Goal: Task Accomplishment & Management: Use online tool/utility

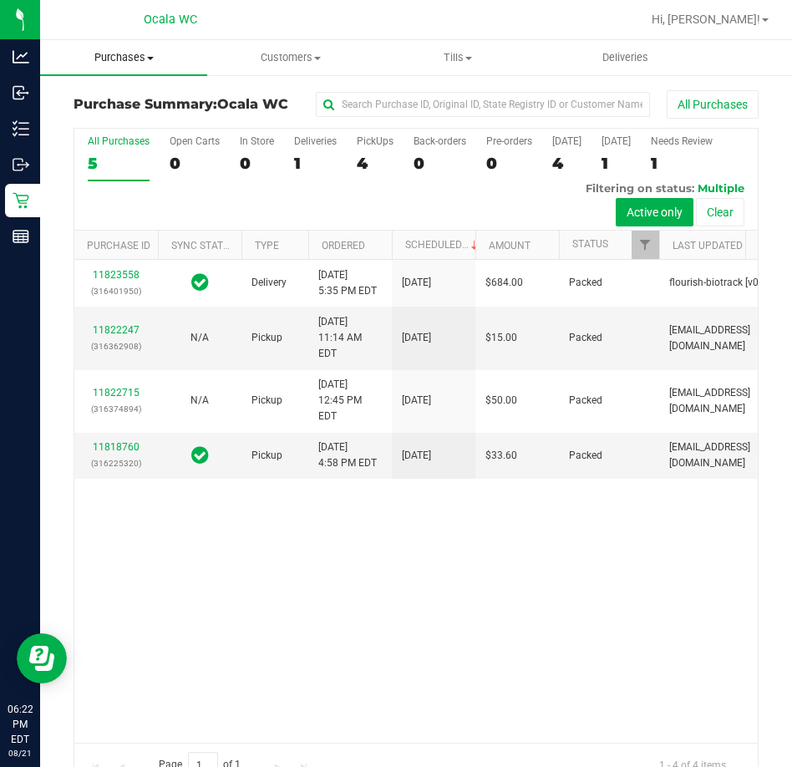
click at [148, 59] on span at bounding box center [150, 58] width 7 height 3
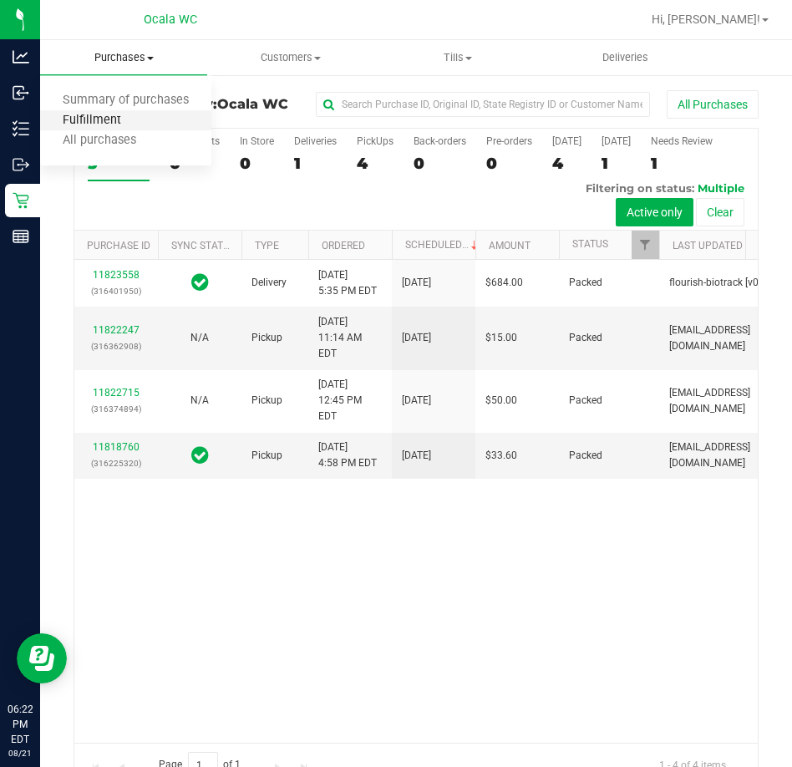
click at [130, 114] on span "Fulfillment" at bounding box center [92, 121] width 104 height 14
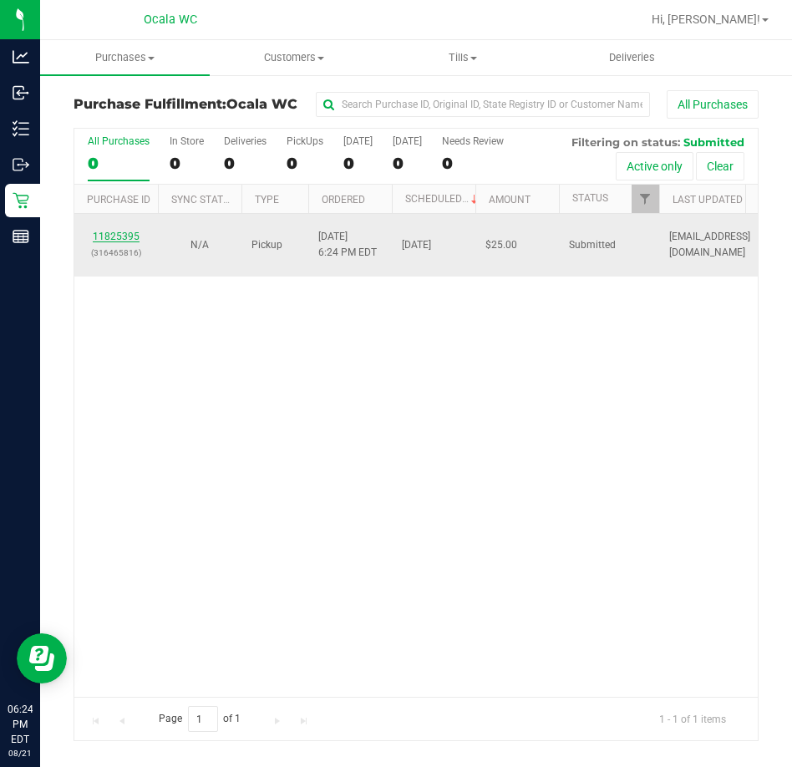
click at [130, 238] on link "11825395" at bounding box center [116, 236] width 47 height 12
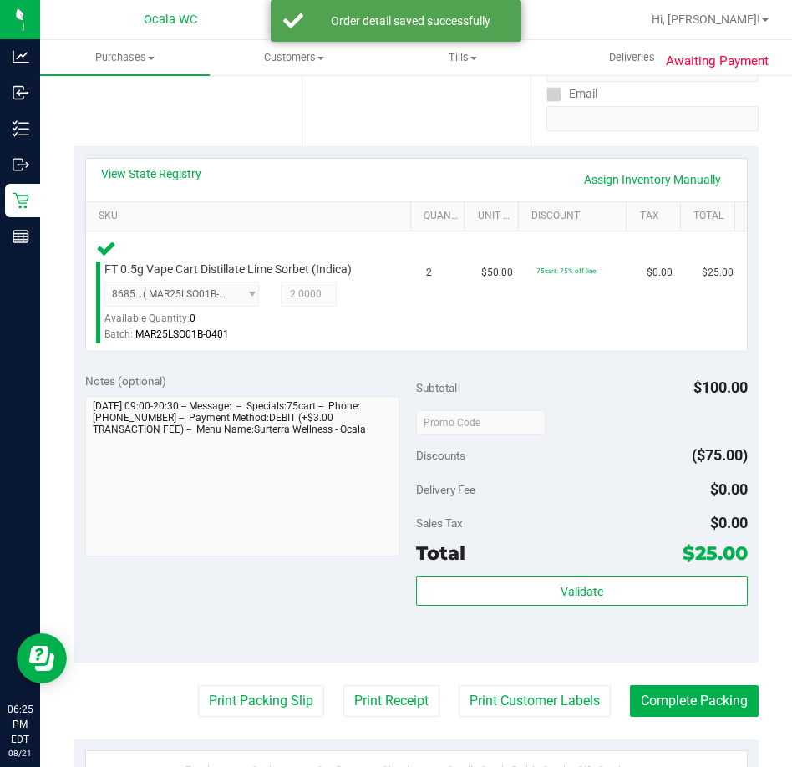
scroll to position [334, 0]
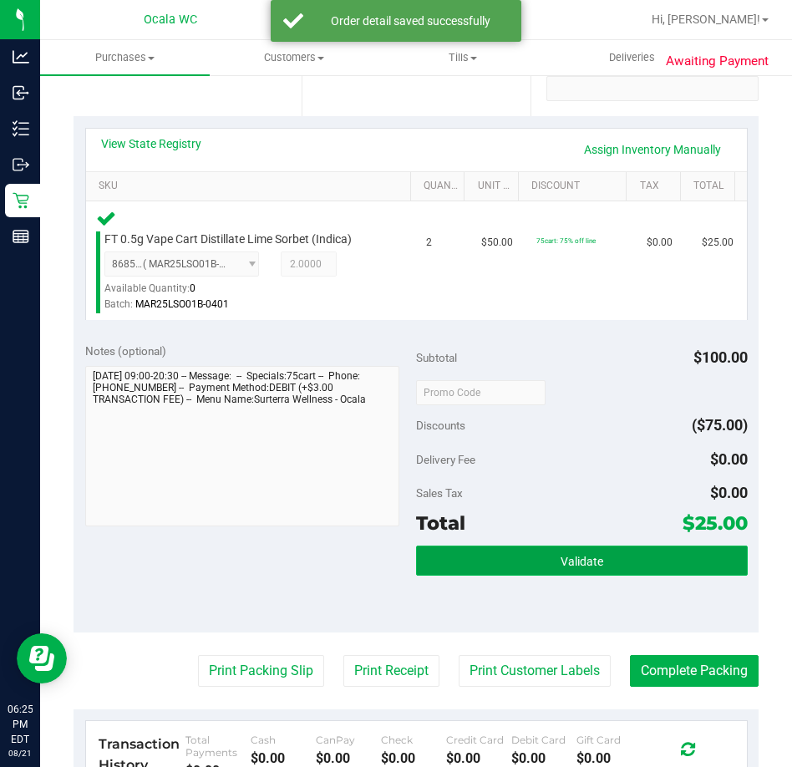
click at [470, 570] on button "Validate" at bounding box center [582, 560] width 332 height 30
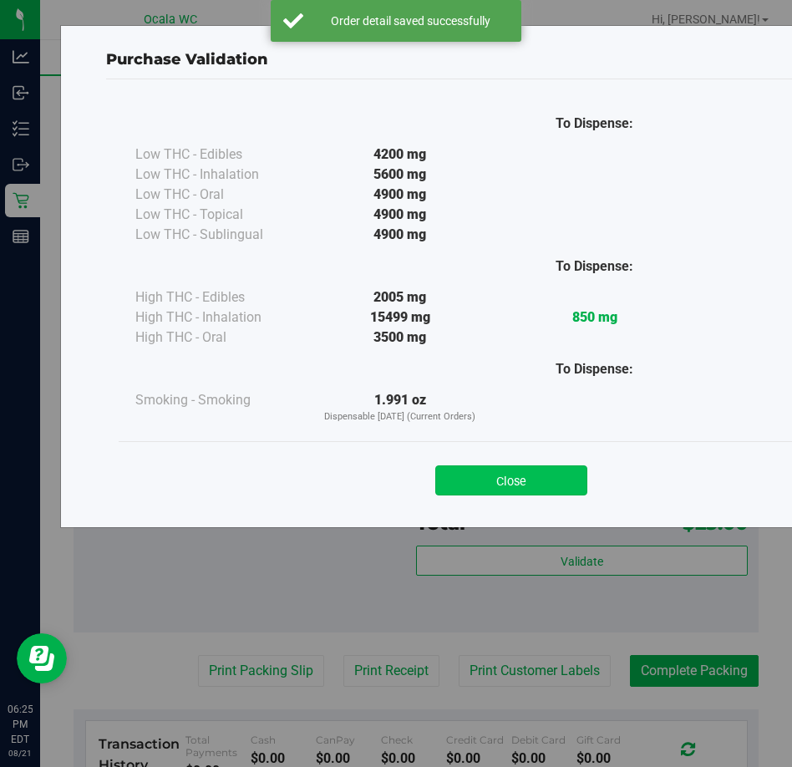
click at [464, 478] on button "Close" at bounding box center [511, 480] width 152 height 30
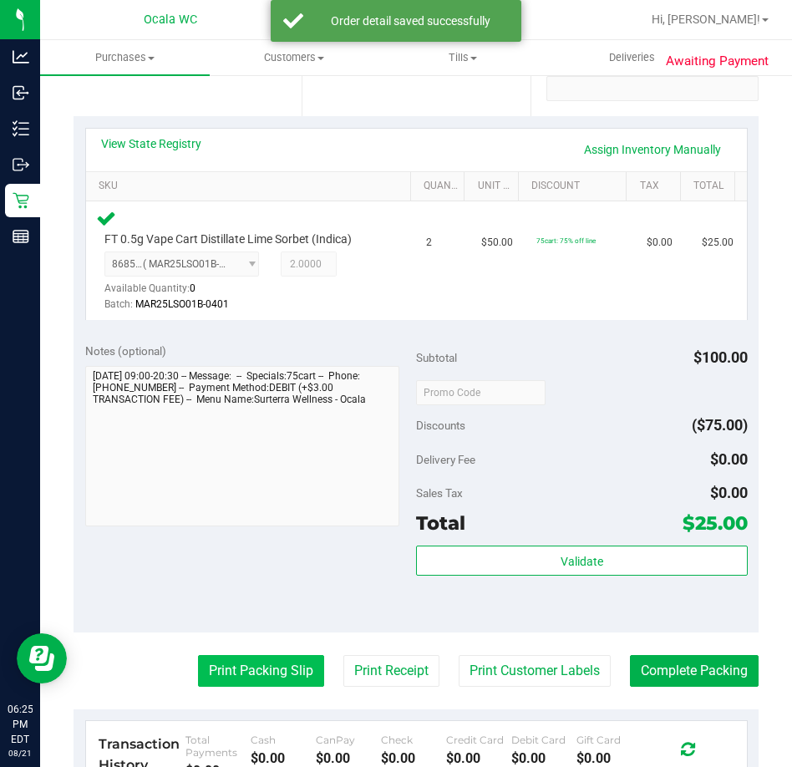
click at [272, 664] on button "Print Packing Slip" at bounding box center [261, 671] width 126 height 32
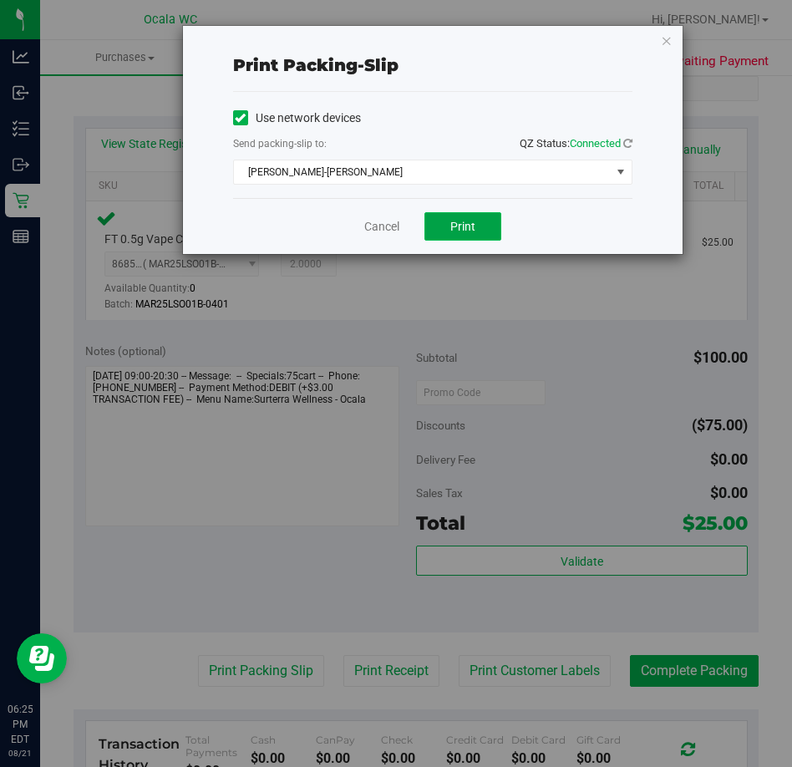
click at [447, 215] on button "Print" at bounding box center [462, 226] width 77 height 28
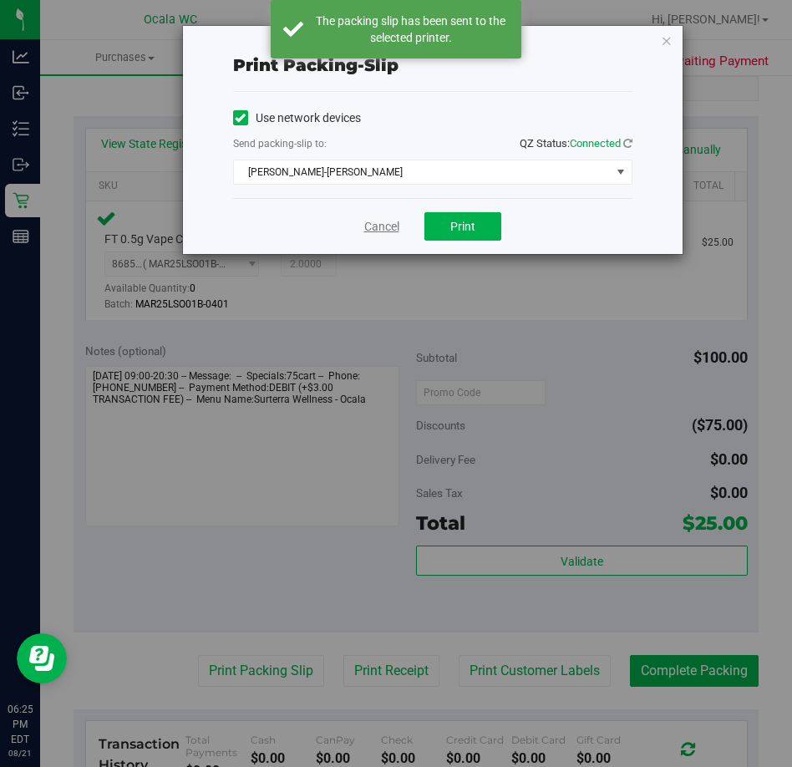
click at [370, 218] on link "Cancel" at bounding box center [381, 227] width 35 height 18
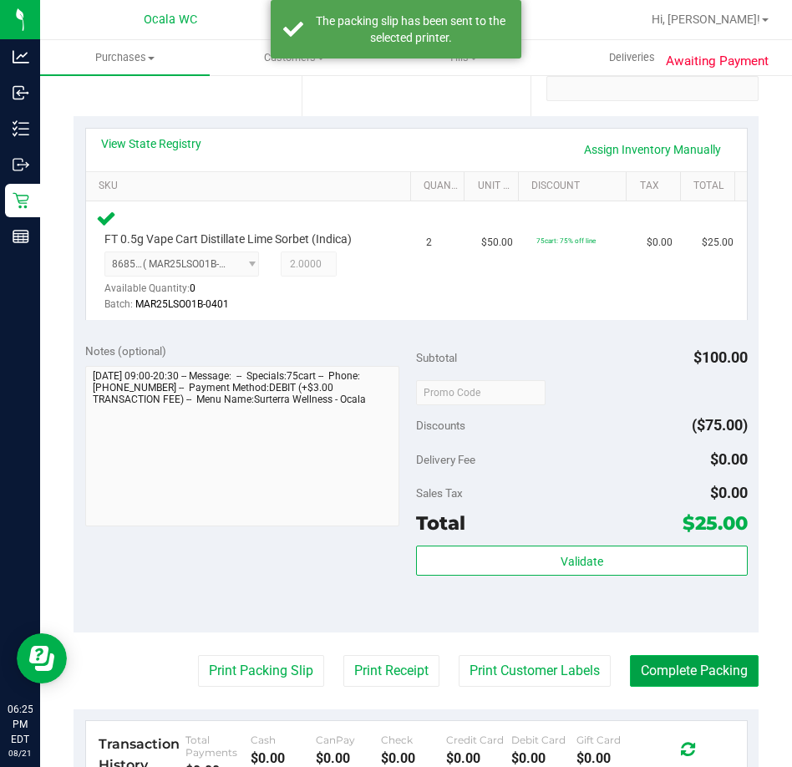
click at [661, 655] on button "Complete Packing" at bounding box center [694, 671] width 129 height 32
